Goal: Task Accomplishment & Management: Use online tool/utility

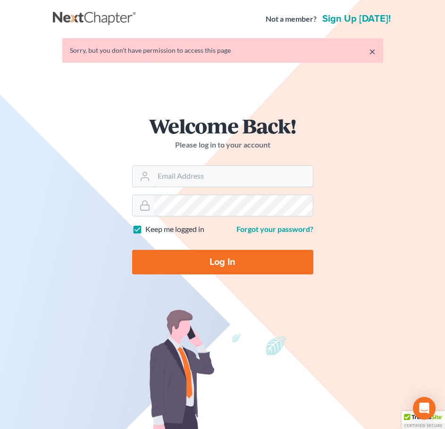
type input "[EMAIL_ADDRESS][DOMAIN_NAME]"
click at [216, 266] on input "Log In" at bounding box center [222, 262] width 181 height 25
type input "Thinking..."
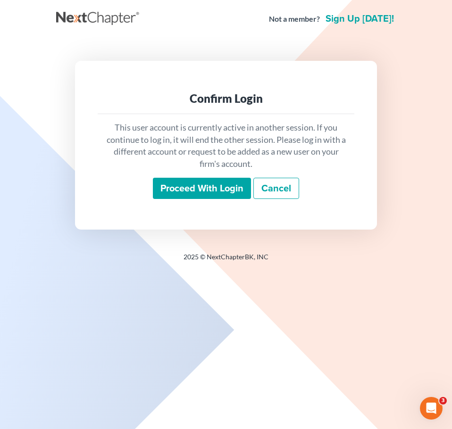
click at [230, 192] on input "Proceed with login" at bounding box center [202, 189] width 98 height 22
